Goal: Browse casually

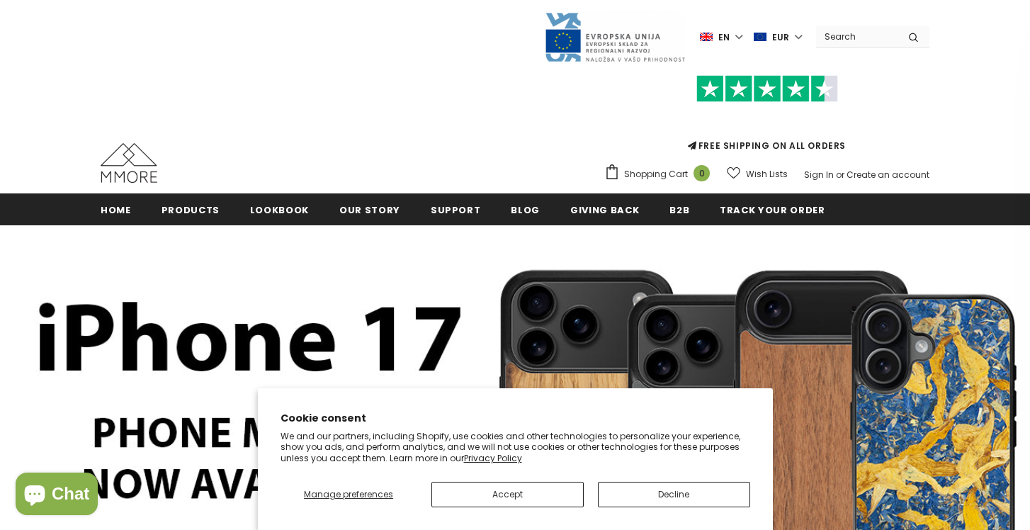
scroll to position [55, 0]
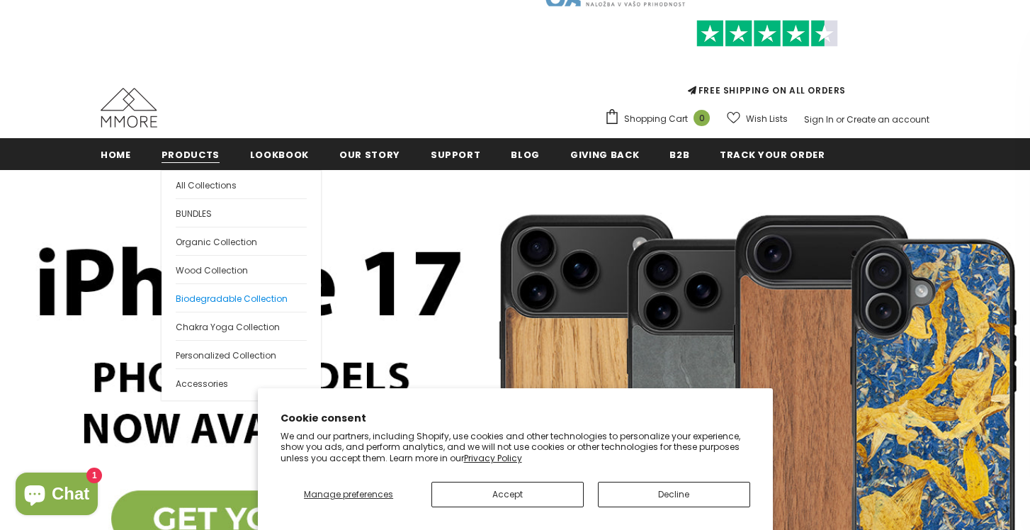
click at [234, 295] on span "Biodegradable Collection" at bounding box center [232, 298] width 112 height 12
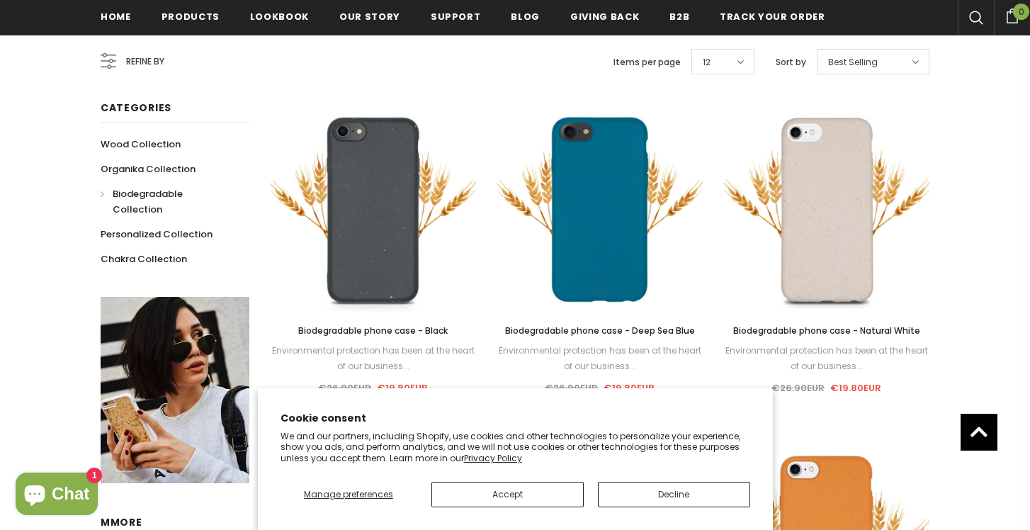
scroll to position [276, 0]
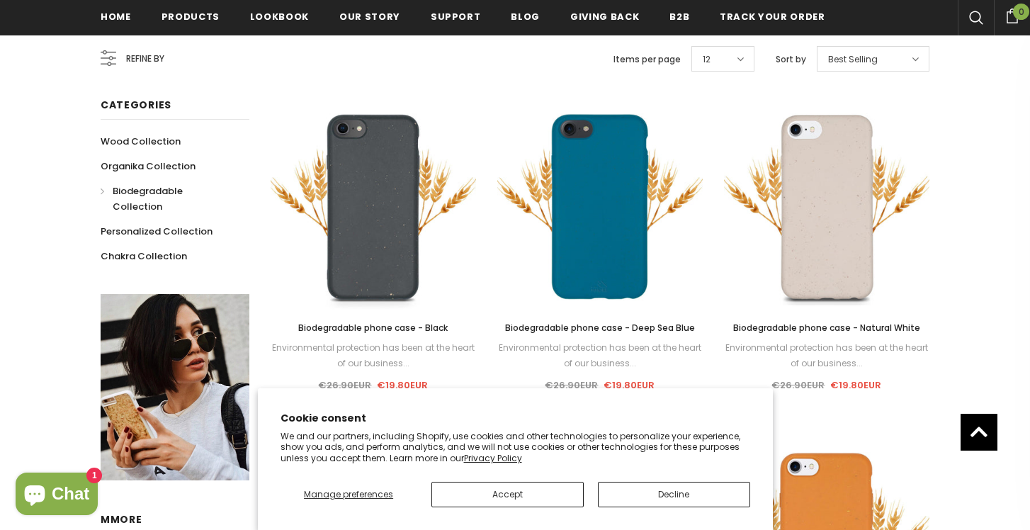
click at [671, 489] on button "Decline" at bounding box center [674, 493] width 152 height 25
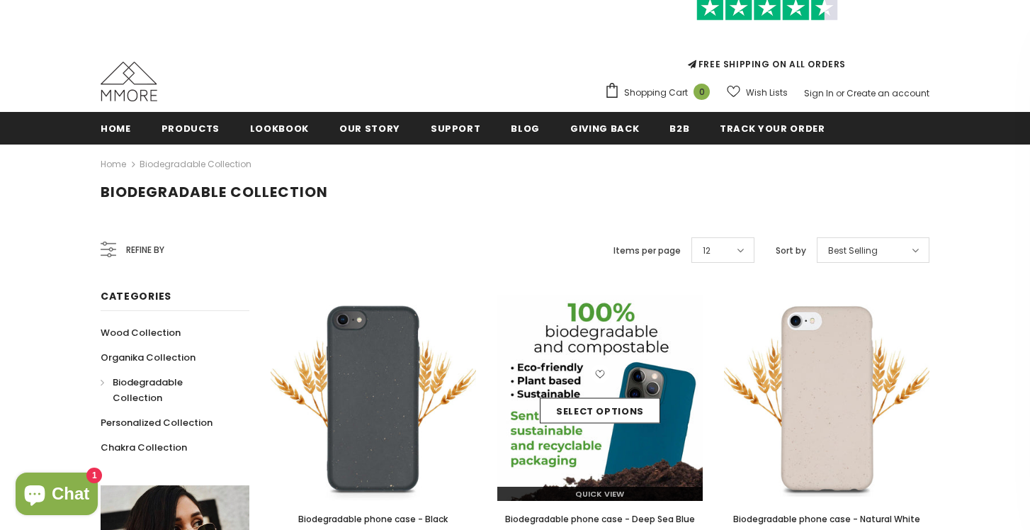
scroll to position [81, 0]
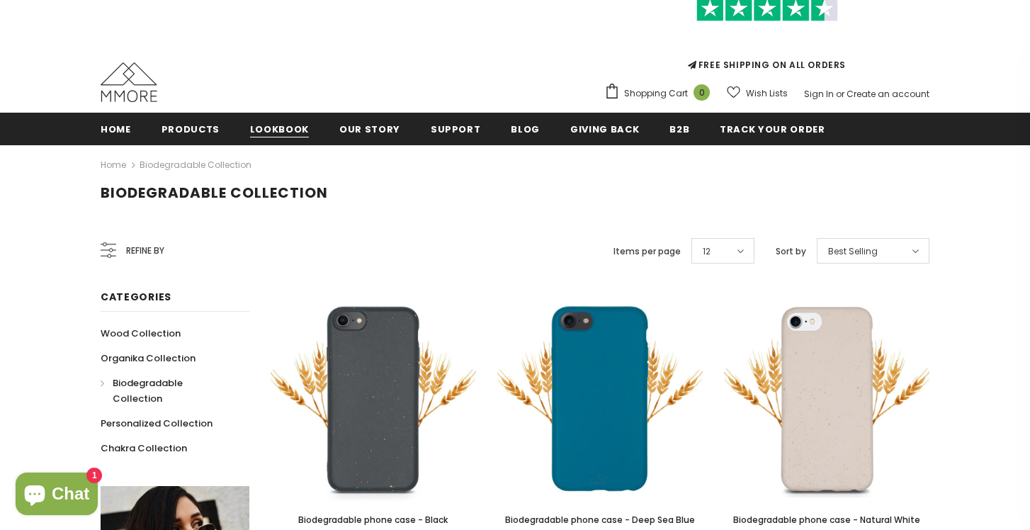
click at [285, 127] on span "Lookbook" at bounding box center [279, 128] width 59 height 13
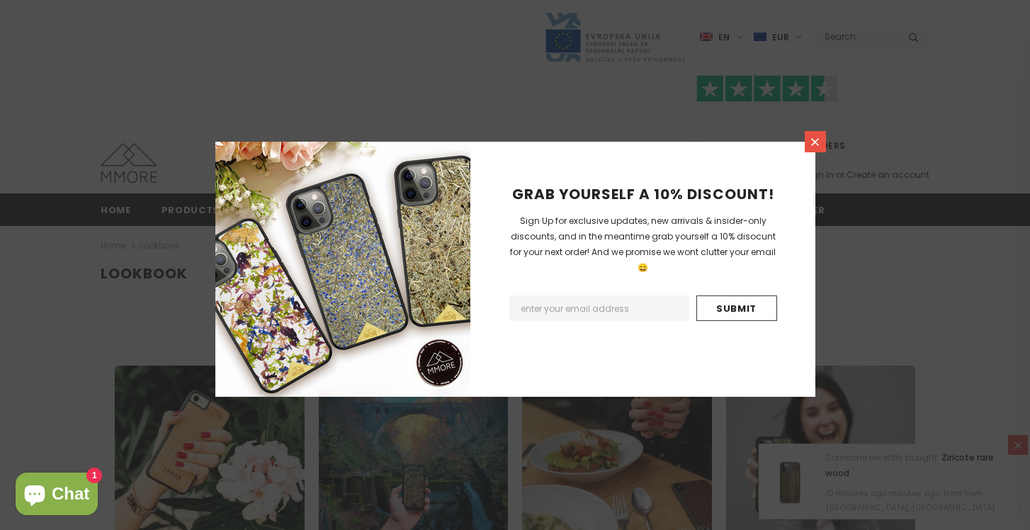
click at [812, 147] on icon at bounding box center [815, 142] width 12 height 12
